Goal: Transaction & Acquisition: Purchase product/service

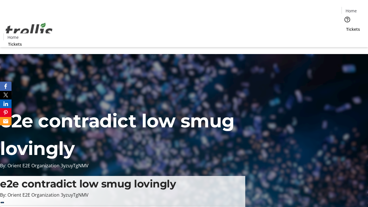
click at [346, 26] on span "Tickets" at bounding box center [353, 29] width 14 height 6
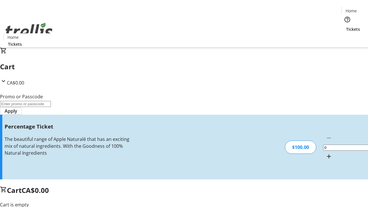
click at [325, 153] on mat-icon "Increment by one" at bounding box center [328, 156] width 7 height 7
type input "1"
type input "FOO"
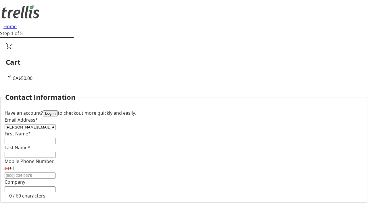
type input "[PERSON_NAME][EMAIL_ADDRESS][DOMAIN_NAME]"
type input "[PERSON_NAME]"
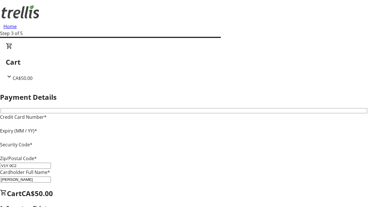
type input "V1Y 0C2"
